Goal: Answer question/provide support: Share knowledge or assist other users

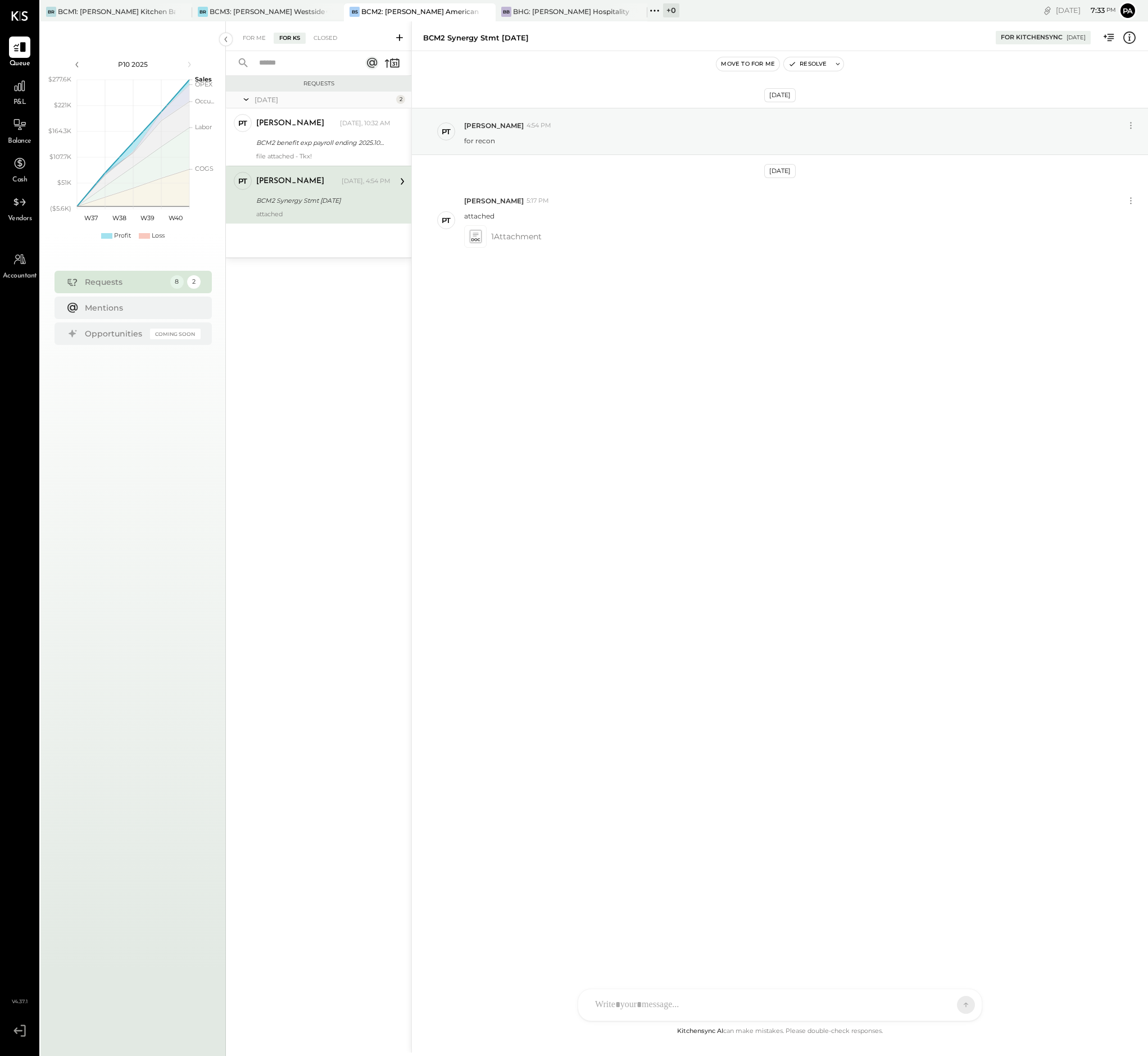
drag, startPoint x: 544, startPoint y: 36, endPoint x: 418, endPoint y: 40, distance: 126.1
click at [418, 40] on div "BCM2 Synergy Stmt Sept 2025 For KitchenSync 10/10/2025" at bounding box center [780, 36] width 736 height 23
copy div "BCM2 Synergy Stmt Sept 2025"
click at [156, 12] on div at bounding box center [172, 12] width 39 height 17
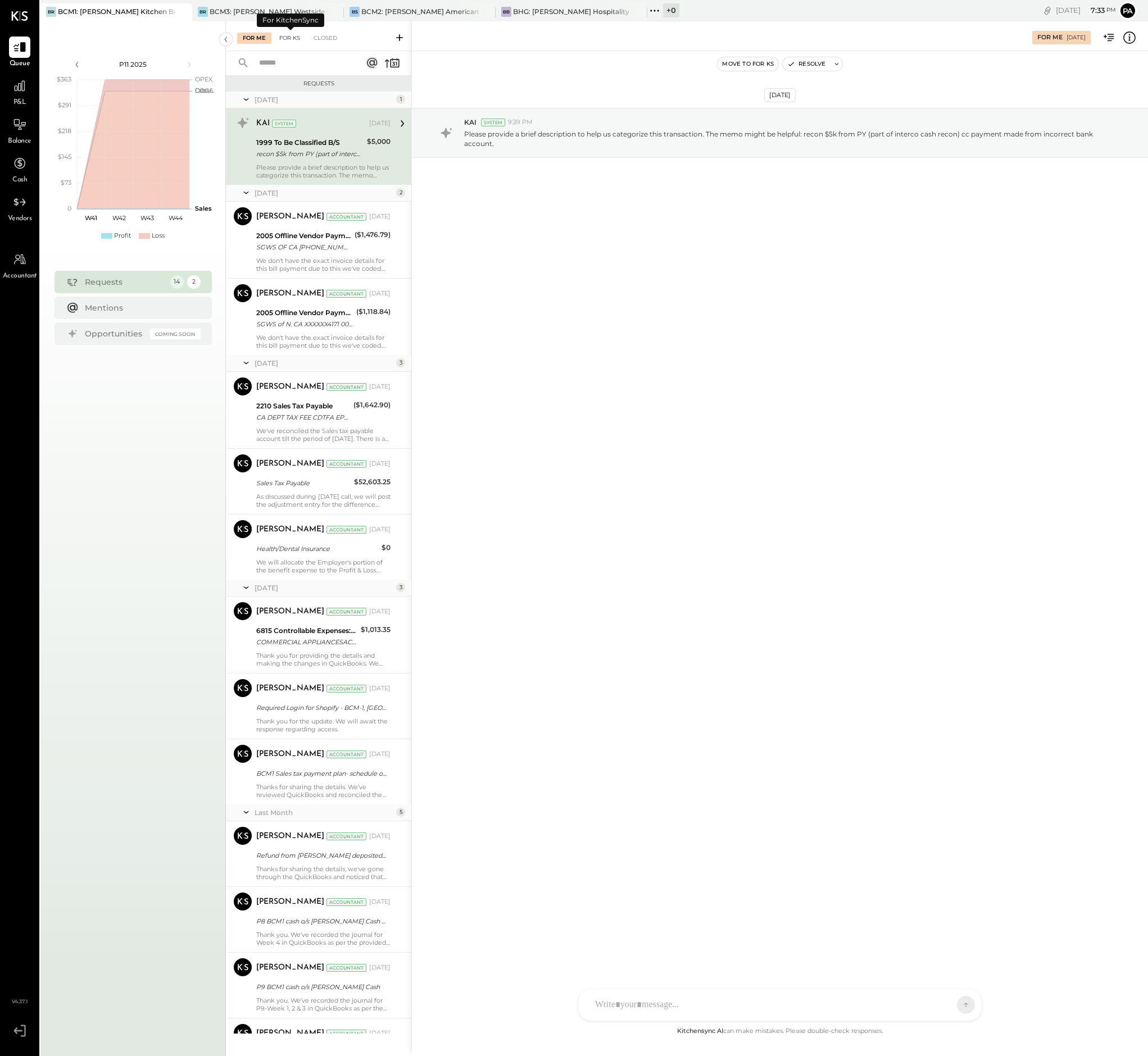
click at [292, 38] on div "For KS" at bounding box center [290, 38] width 32 height 11
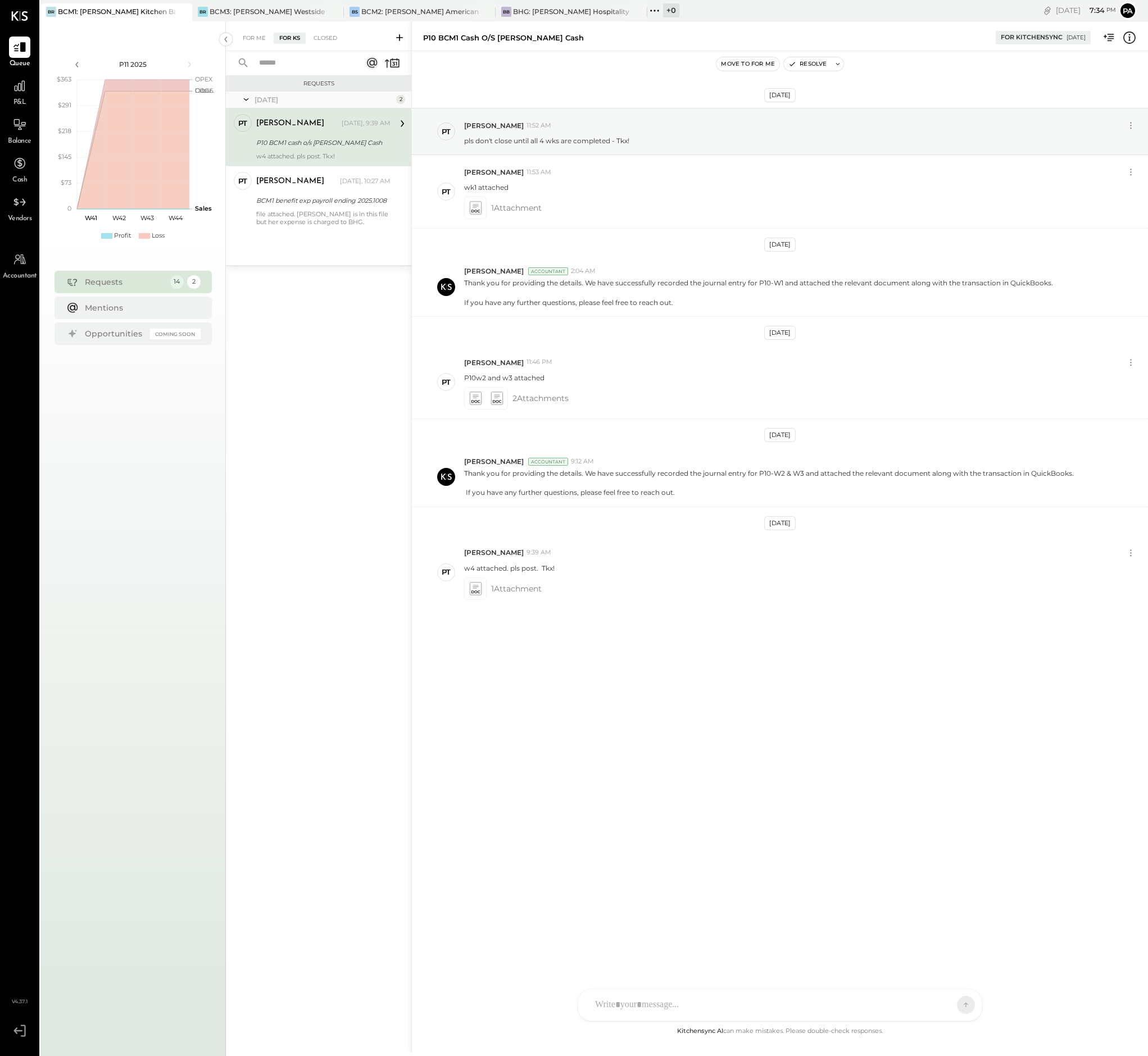
click at [400, 36] on icon at bounding box center [399, 37] width 11 height 11
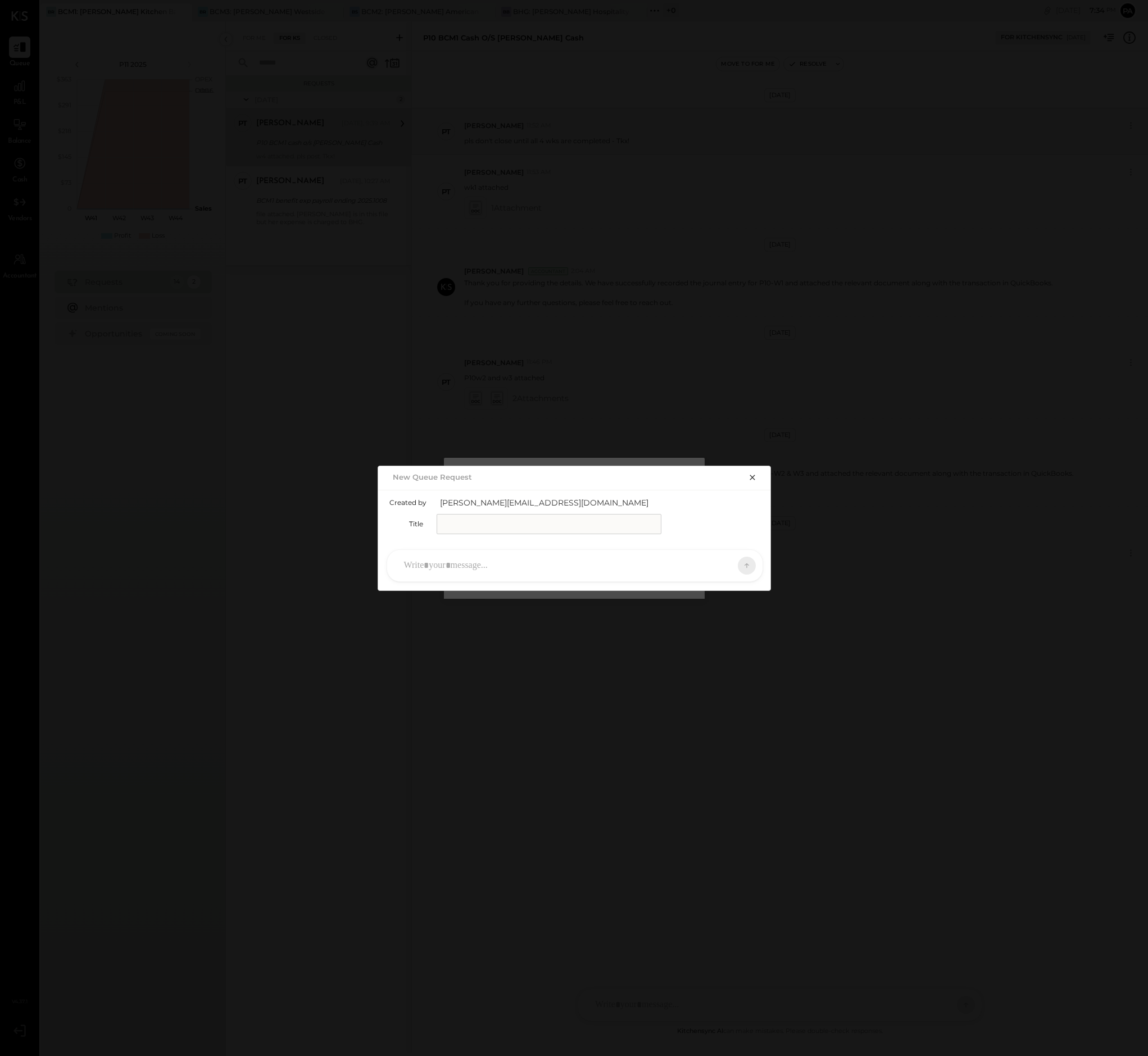
click at [486, 525] on input "text" at bounding box center [548, 524] width 224 height 20
paste input "**********"
click at [468, 524] on input "**********" at bounding box center [548, 524] width 224 height 20
type input "**********"
click at [466, 563] on div at bounding box center [565, 566] width 333 height 25
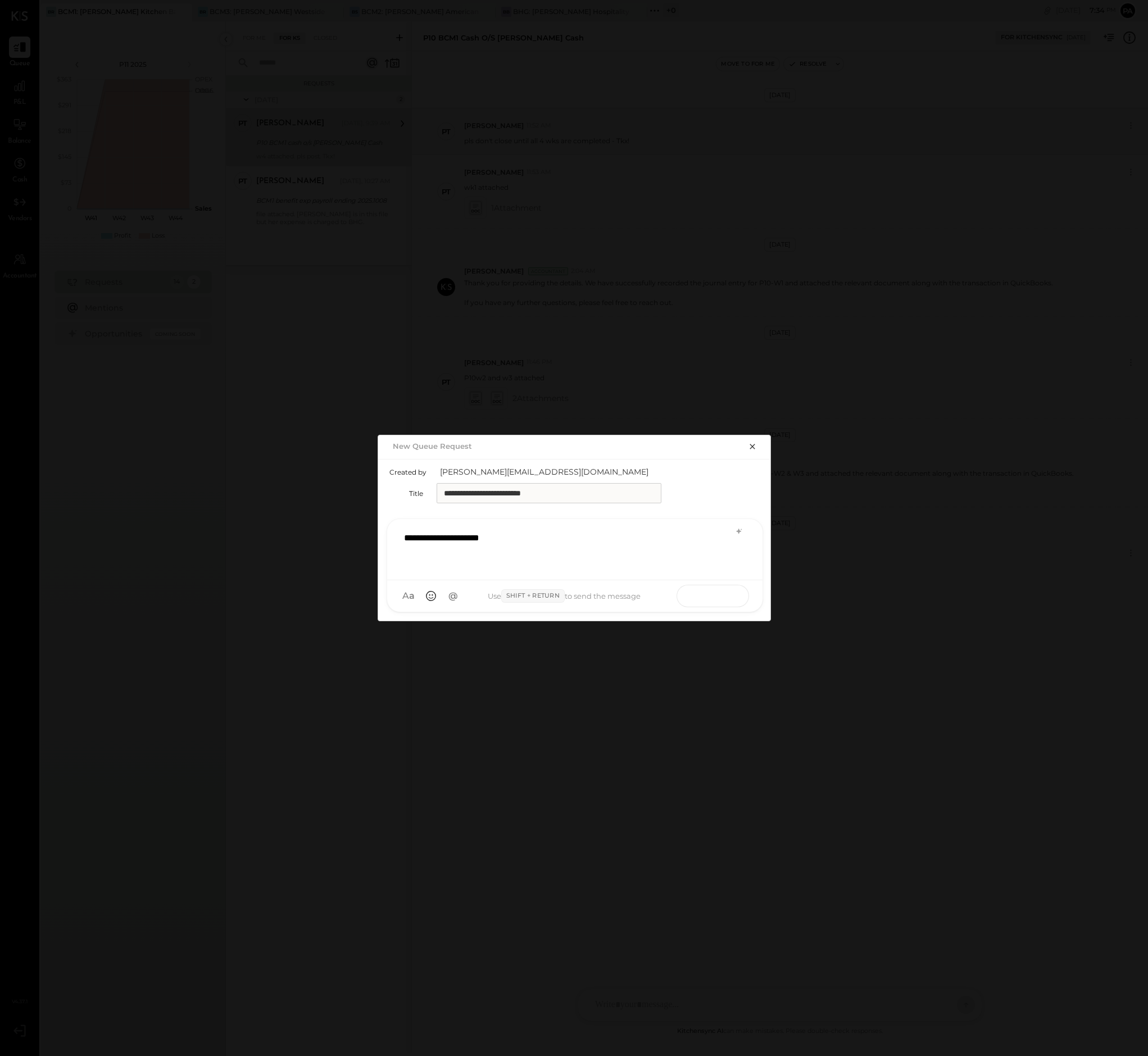
click at [723, 595] on icon at bounding box center [724, 595] width 11 height 11
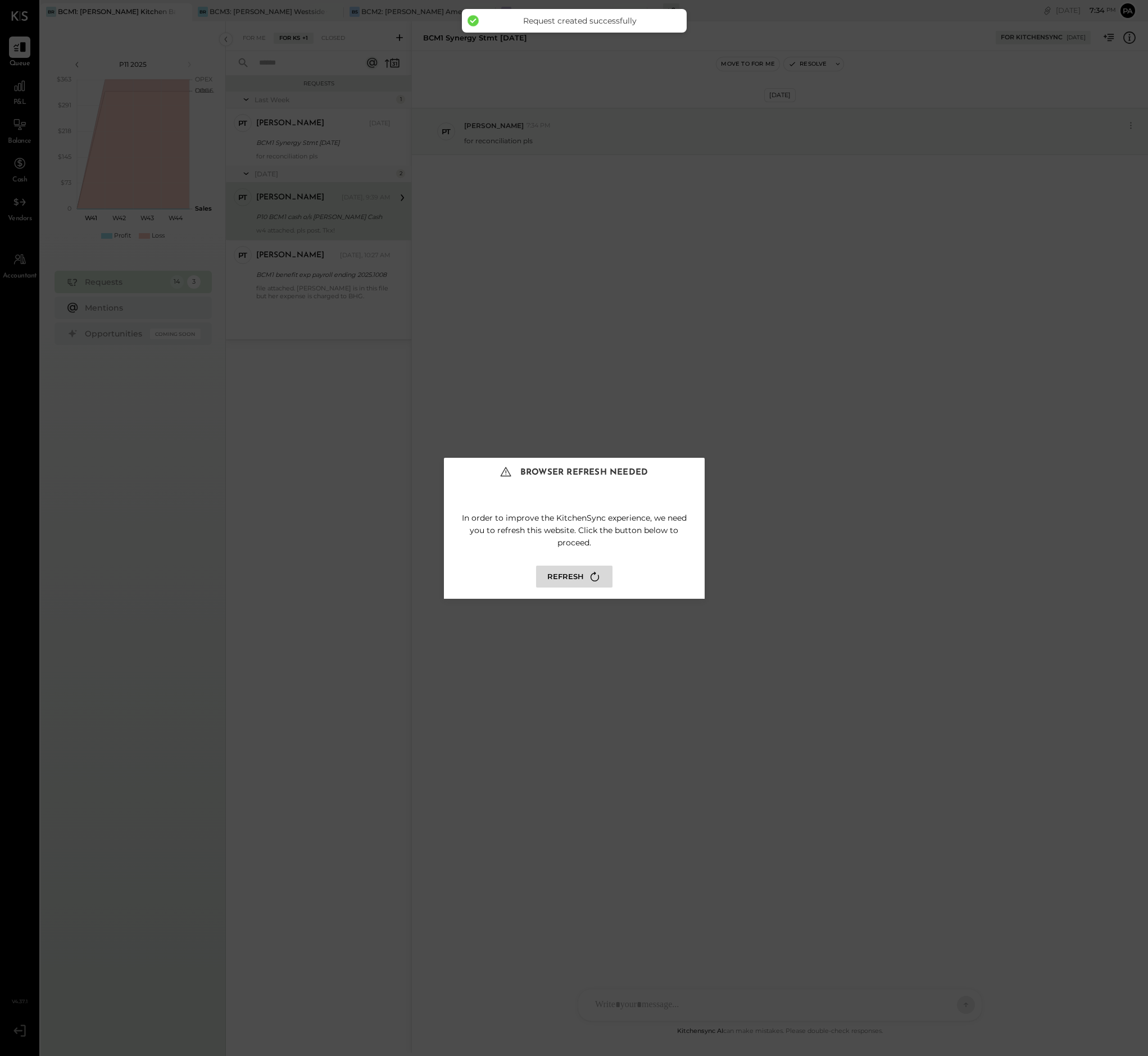
click at [578, 574] on button "Refresh" at bounding box center [575, 576] width 77 height 22
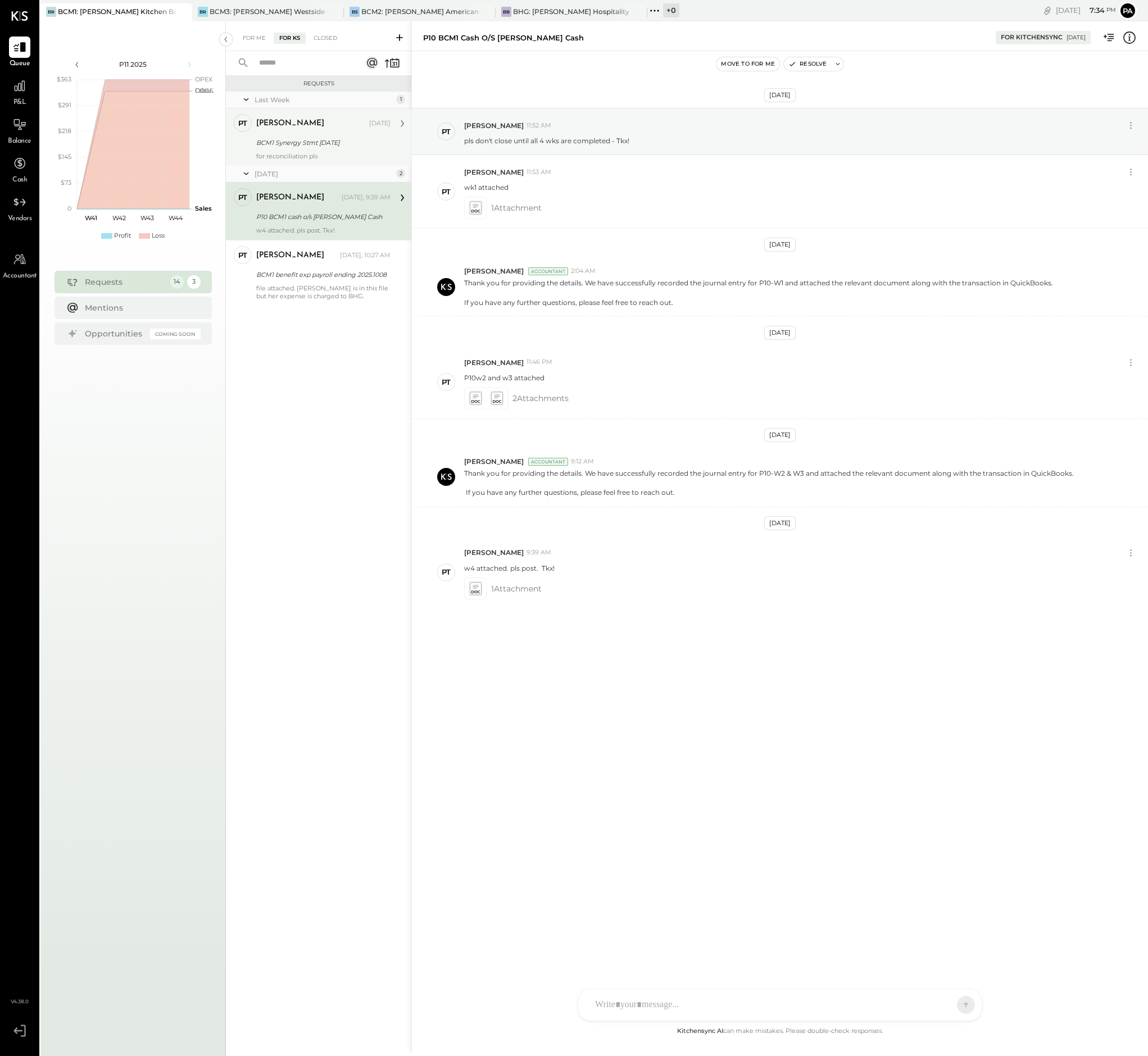
click at [337, 153] on div "for reconciliation pls" at bounding box center [323, 156] width 134 height 8
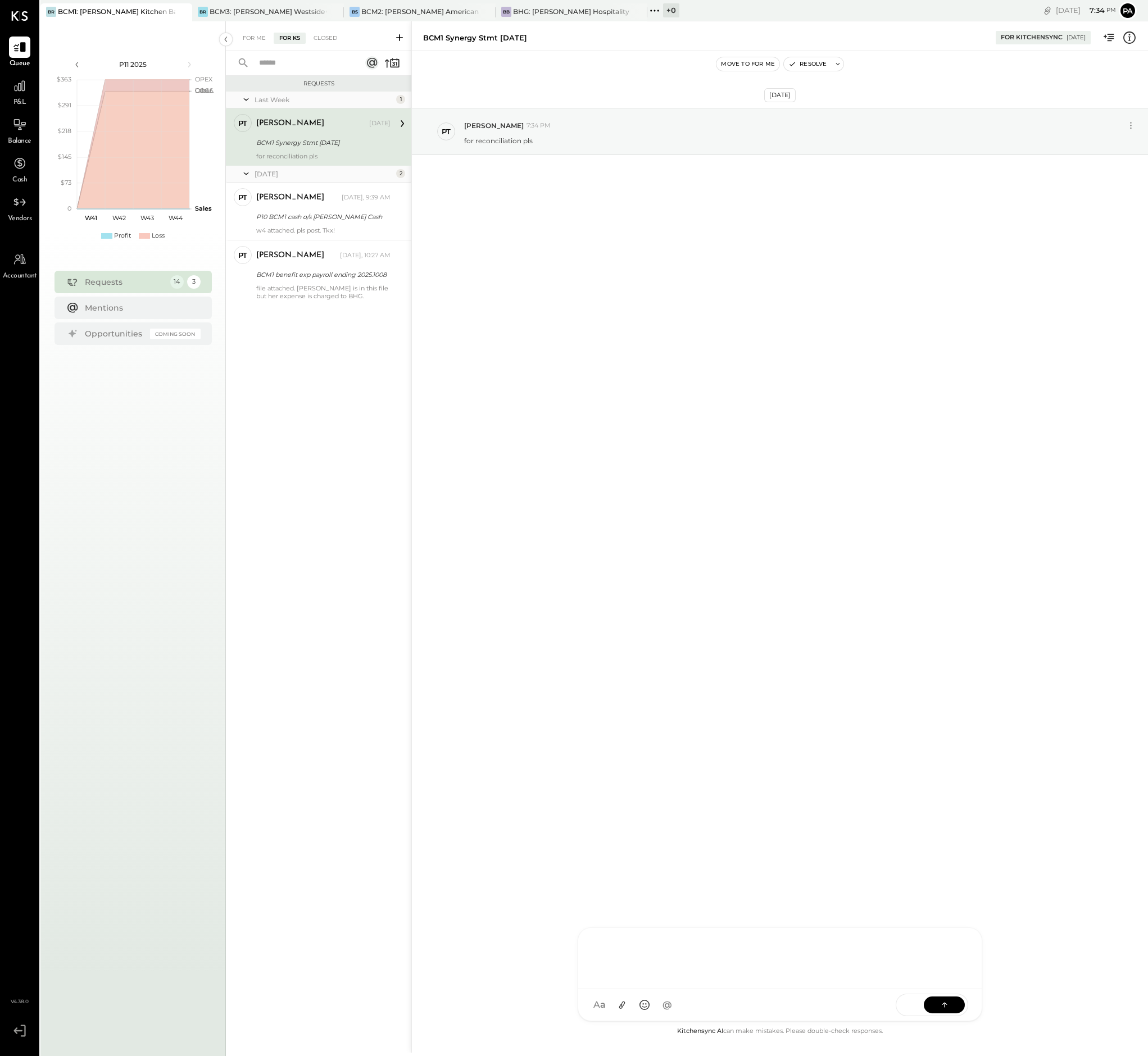
click at [699, 980] on div at bounding box center [780, 958] width 381 height 45
click at [621, 1002] on icon at bounding box center [622, 1005] width 12 height 12
click at [946, 1006] on icon at bounding box center [944, 1004] width 11 height 11
drag, startPoint x: 548, startPoint y: 39, endPoint x: 412, endPoint y: 38, distance: 136.0
click at [412, 38] on div "For Me For KS Closed Requests Last Week 1 PT [PERSON_NAME] Accountant [PERSON_N…" at bounding box center [687, 537] width 922 height 1032
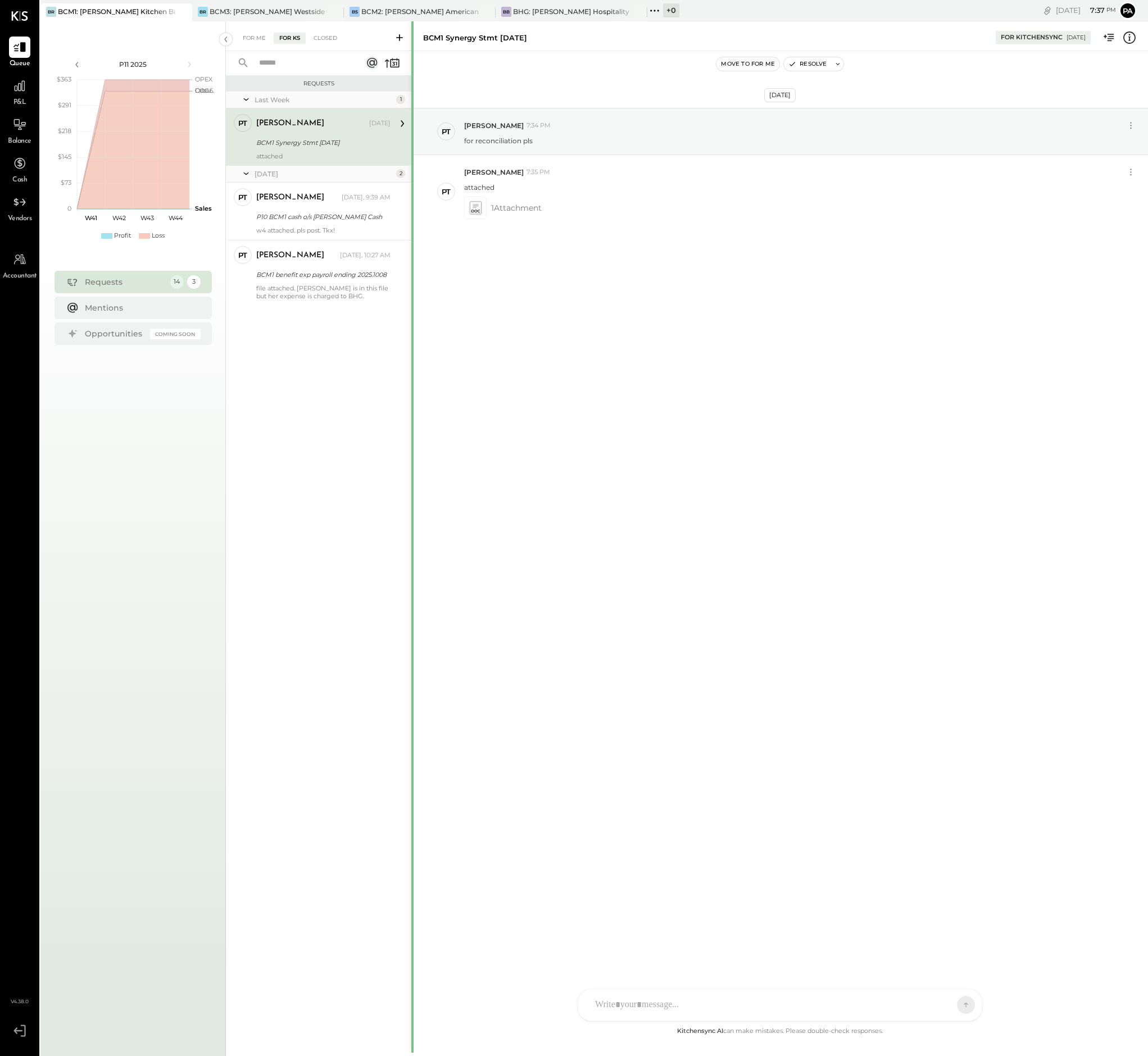
copy div "BCM1 Synergy Stmt [DATE]"
click at [300, 9] on div "BCM3: [PERSON_NAME] Westside Grill" at bounding box center [268, 11] width 118 height 9
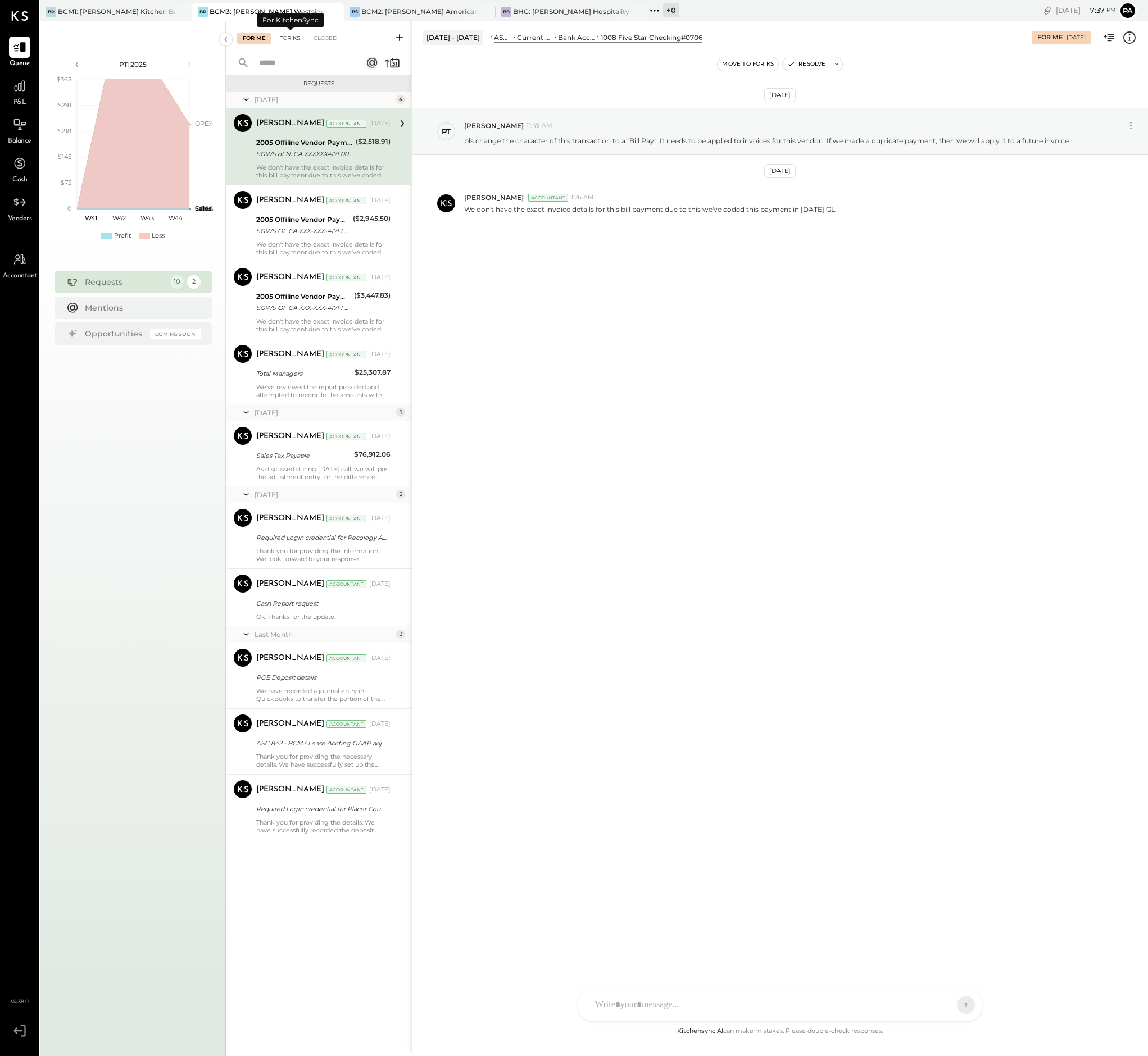
click at [290, 35] on div "For KS" at bounding box center [290, 38] width 32 height 11
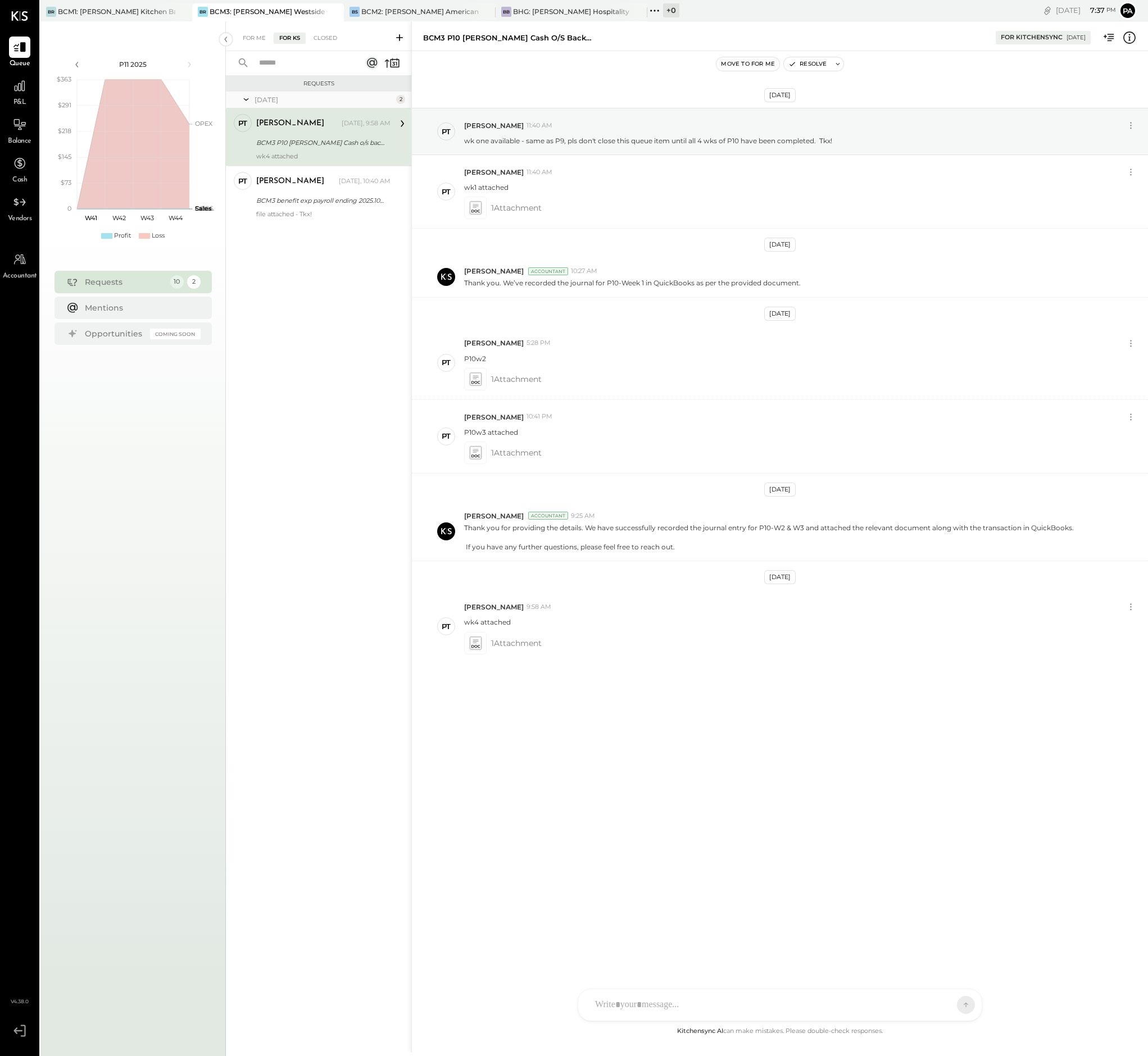
click at [399, 35] on icon at bounding box center [399, 37] width 11 height 11
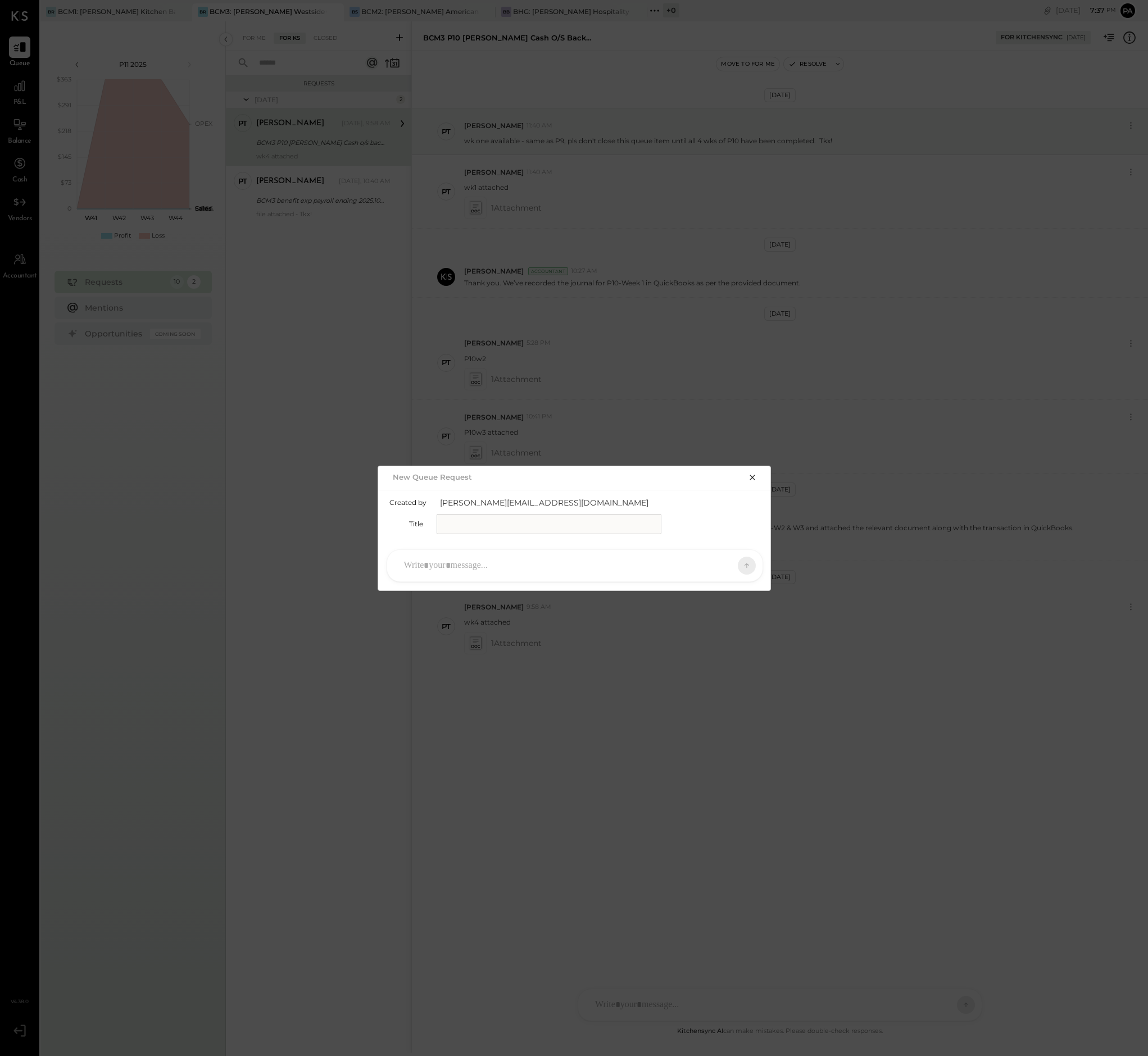
click at [501, 520] on input "text" at bounding box center [548, 524] width 224 height 20
paste input "**********"
click at [468, 520] on input "**********" at bounding box center [548, 524] width 224 height 20
type input "**********"
click at [476, 562] on div at bounding box center [565, 566] width 333 height 25
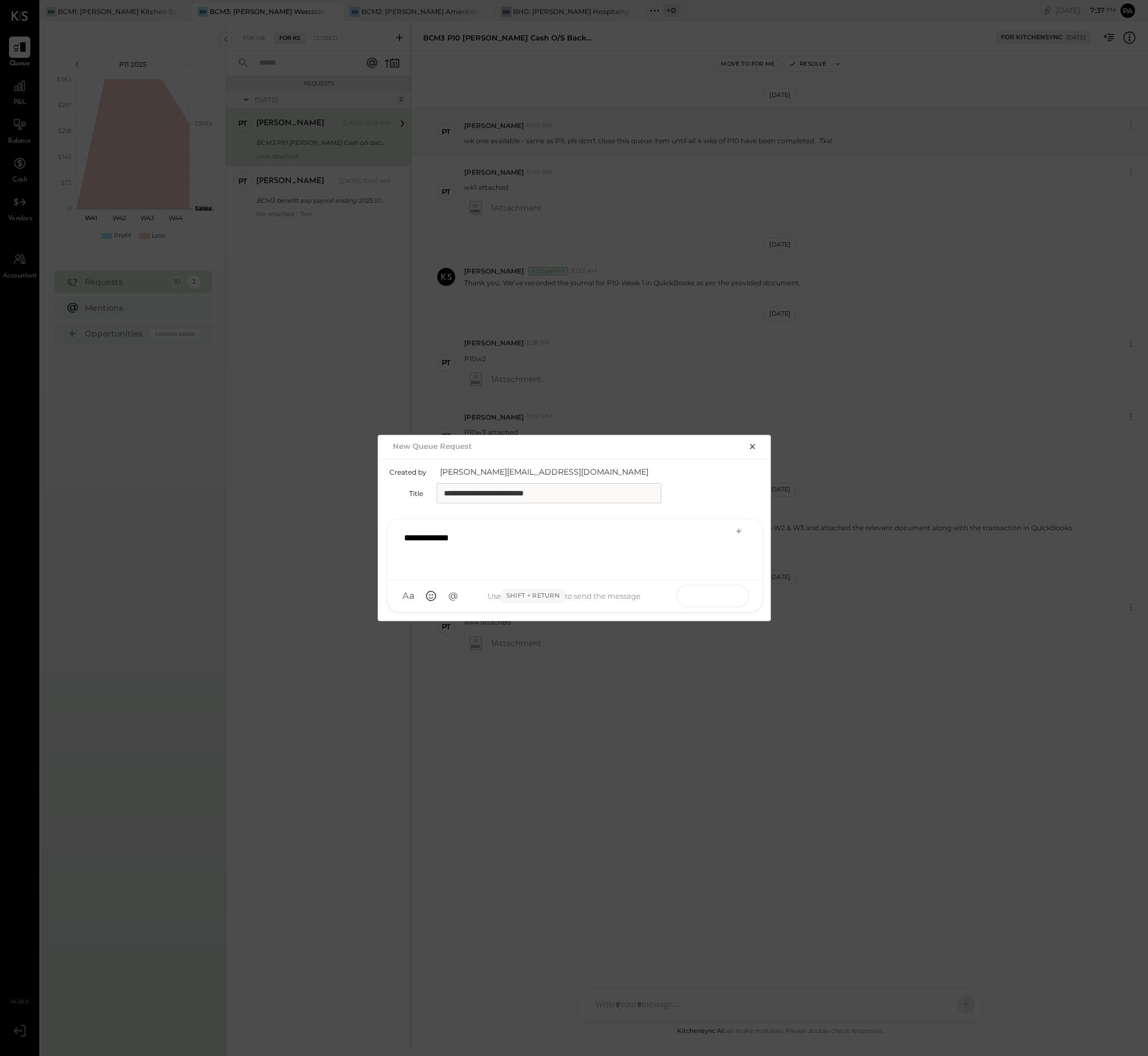
click at [728, 596] on icon at bounding box center [724, 595] width 11 height 11
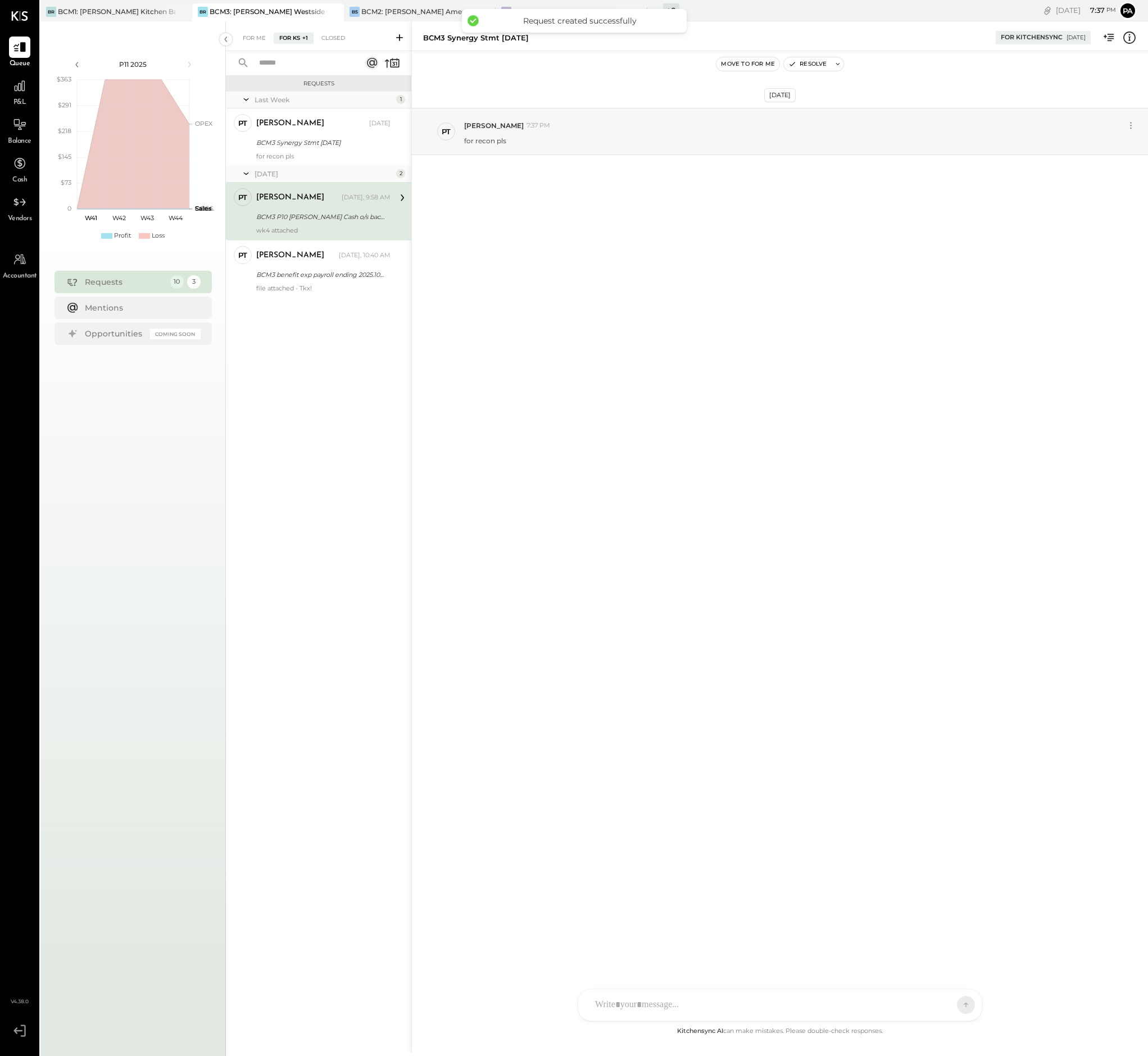
click at [671, 1004] on div at bounding box center [780, 1005] width 404 height 32
click at [622, 1004] on icon at bounding box center [622, 1005] width 12 height 12
click at [944, 1003] on icon at bounding box center [944, 1003] width 5 height 3
